Goal: Transaction & Acquisition: Purchase product/service

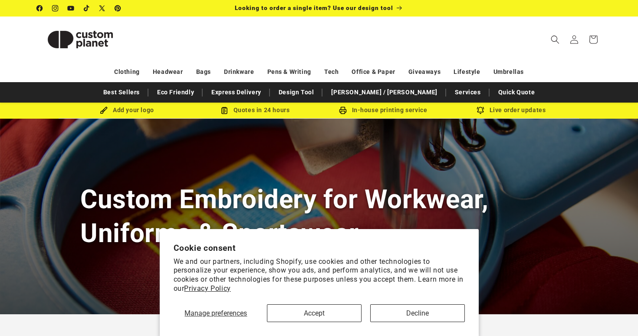
click at [324, 312] on button "Accept" at bounding box center [314, 313] width 95 height 18
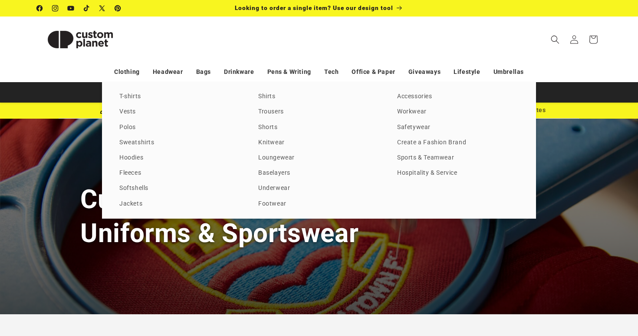
click at [60, 160] on div "T-shirts Vests Polos Sweatshirts Hoodies Fleeces Softshells Jackets Shirts Trou…" at bounding box center [319, 150] width 638 height 136
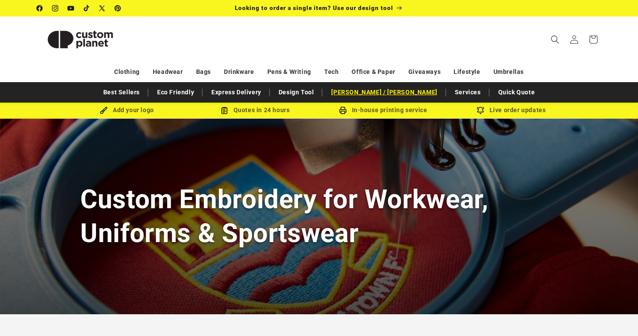
click at [393, 92] on link "[PERSON_NAME]y /[PERSON_NAME]" at bounding box center [384, 92] width 115 height 15
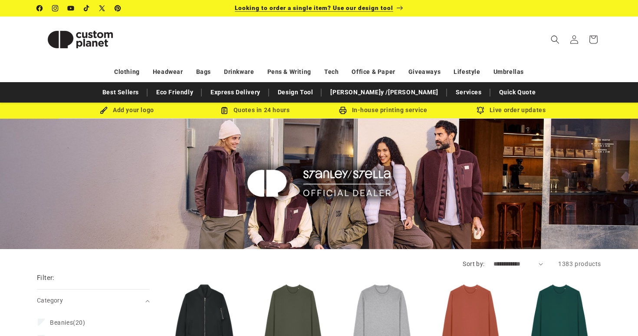
click at [327, 9] on span "Looking to order a single item? Use our design tool" at bounding box center [314, 7] width 158 height 7
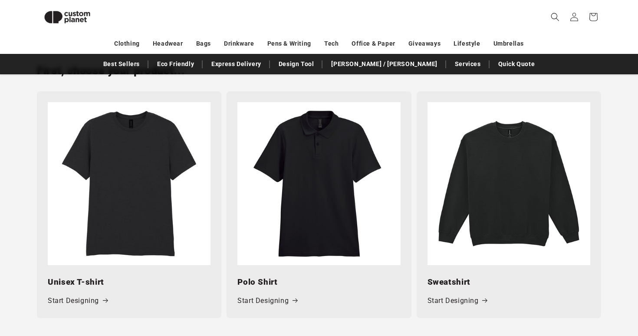
scroll to position [387, 0]
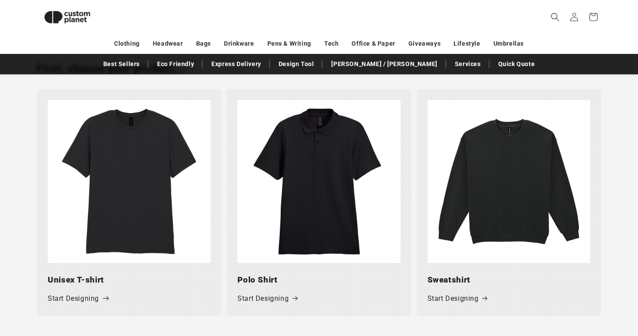
click at [84, 295] on link "Start Designing" at bounding box center [78, 298] width 60 height 13
